Goal: Transaction & Acquisition: Purchase product/service

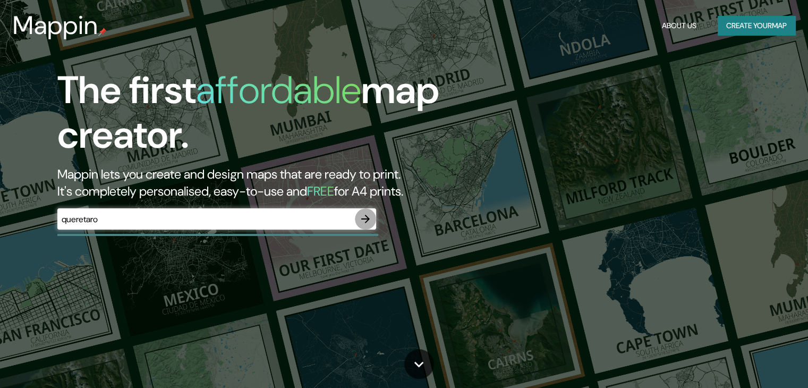
click at [362, 222] on icon "button" at bounding box center [365, 218] width 13 height 13
